Goal: Task Accomplishment & Management: Manage account settings

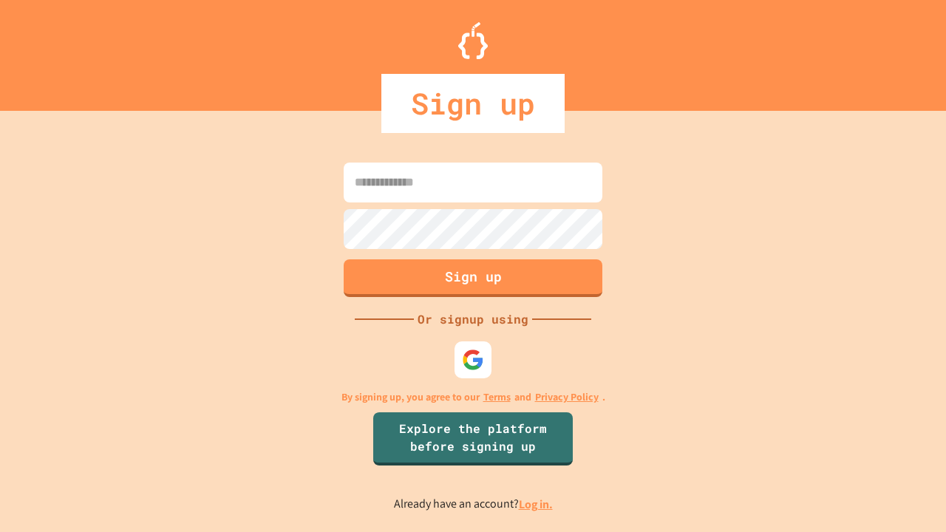
click at [537, 504] on link "Log in." at bounding box center [536, 505] width 34 height 16
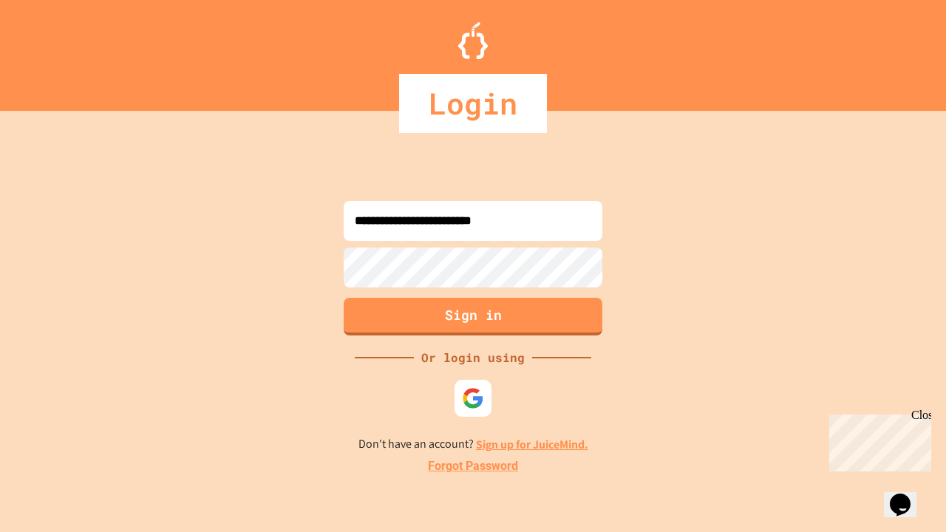
type input "**********"
